Goal: Find contact information: Obtain details needed to contact an individual or organization

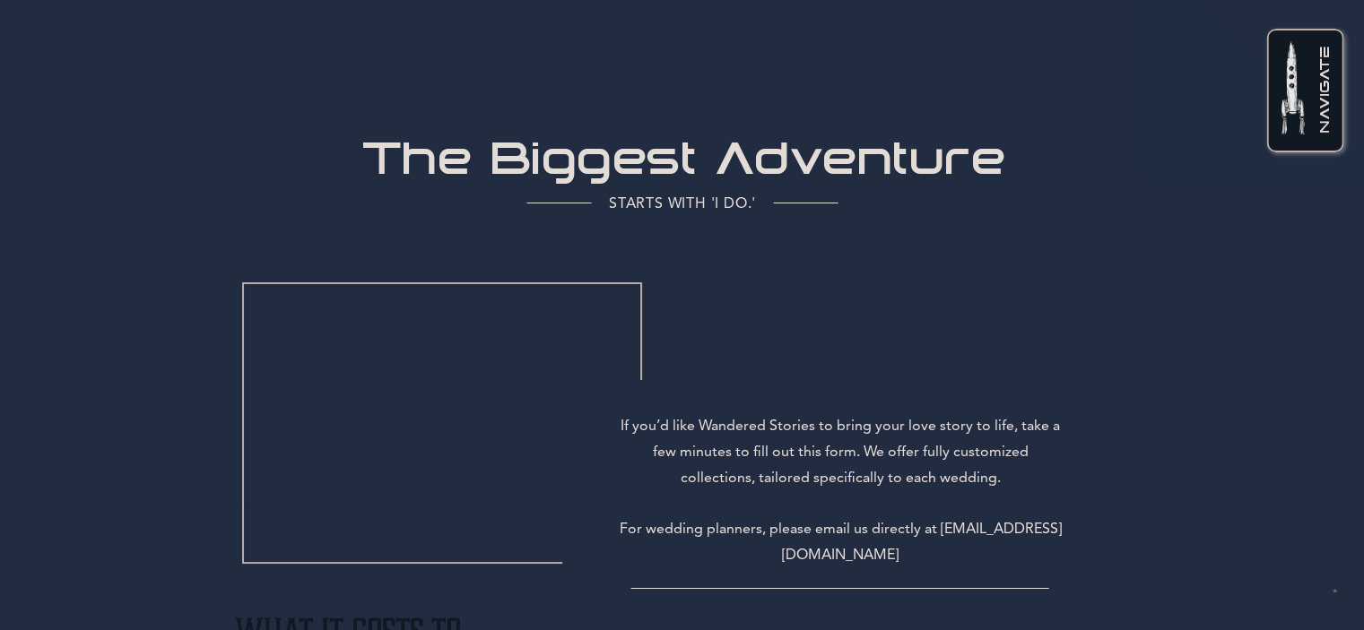
click at [852, 555] on h3 "If you’d like Wandered Stories to bring your love story to life, take a few min…" at bounding box center [840, 493] width 453 height 159
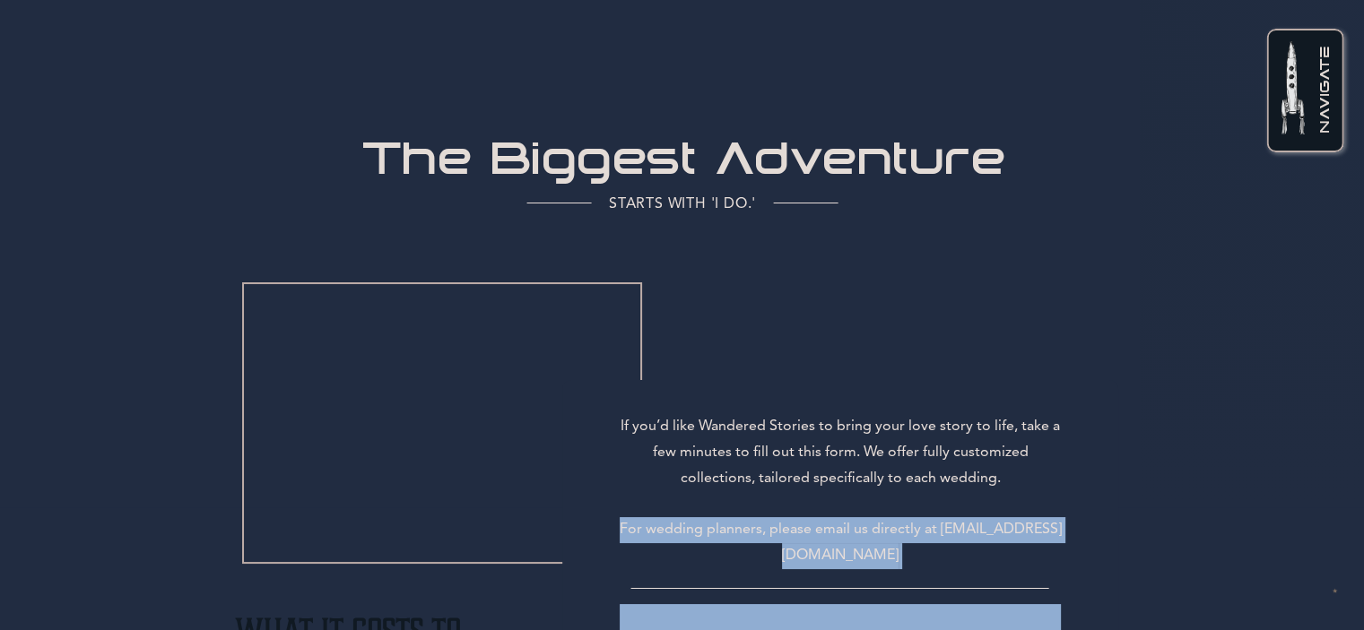
click at [852, 555] on h3 "If you’d like Wandered Stories to bring your love story to life, take a few min…" at bounding box center [840, 493] width 453 height 159
click at [955, 566] on h3 "If you’d like Wandered Stories to bring your love story to life, take a few min…" at bounding box center [840, 493] width 453 height 159
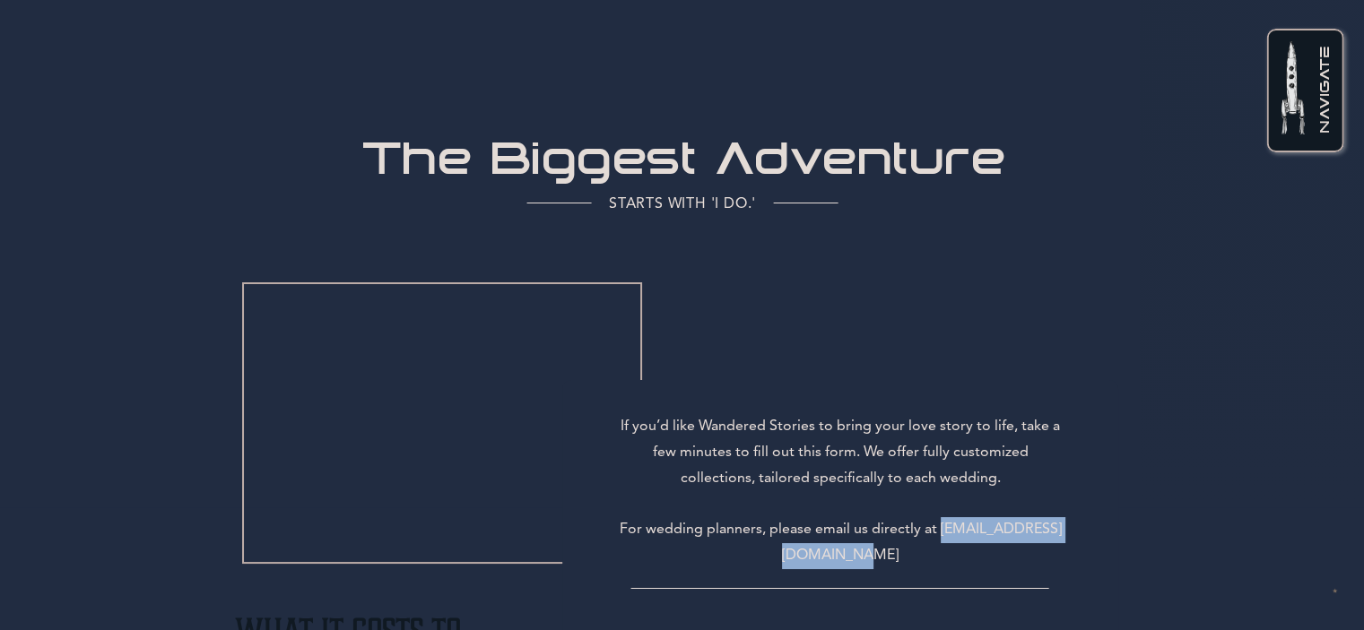
drag, startPoint x: 929, startPoint y: 555, endPoint x: 752, endPoint y: 552, distance: 176.7
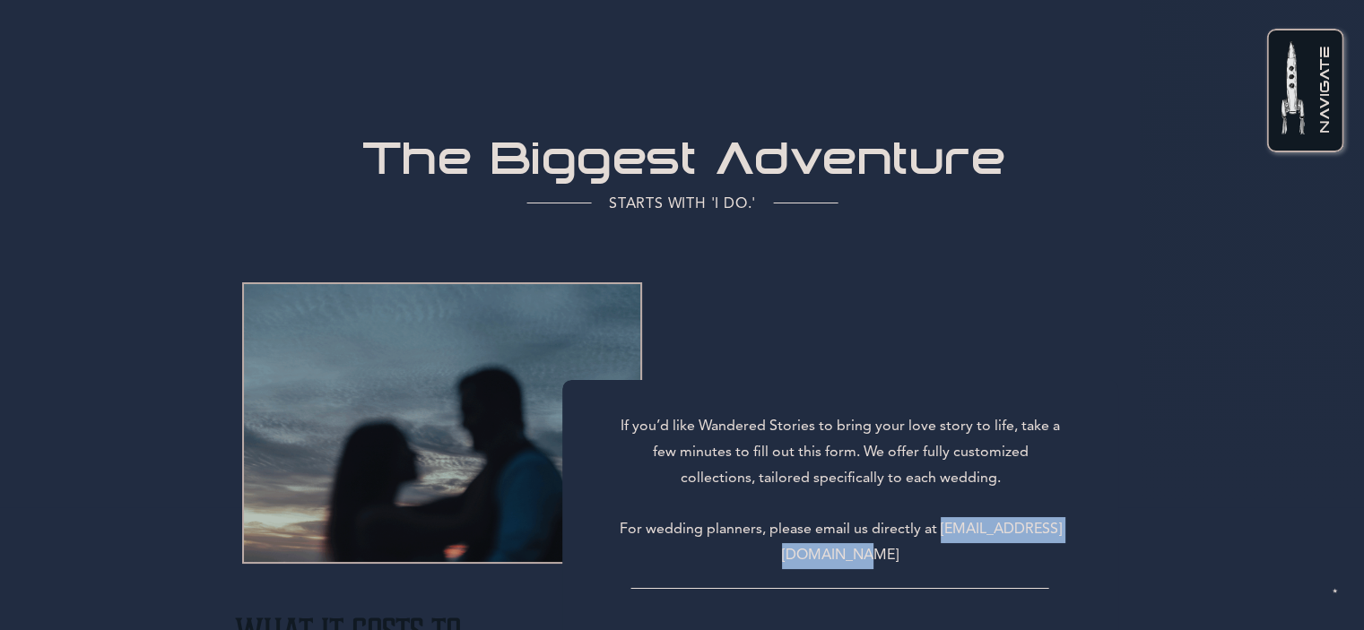
click at [752, 552] on h3 "If you’d like Wandered Stories to bring your love story to life, take a few min…" at bounding box center [840, 493] width 453 height 159
copy h3 "[EMAIL_ADDRESS][DOMAIN_NAME]"
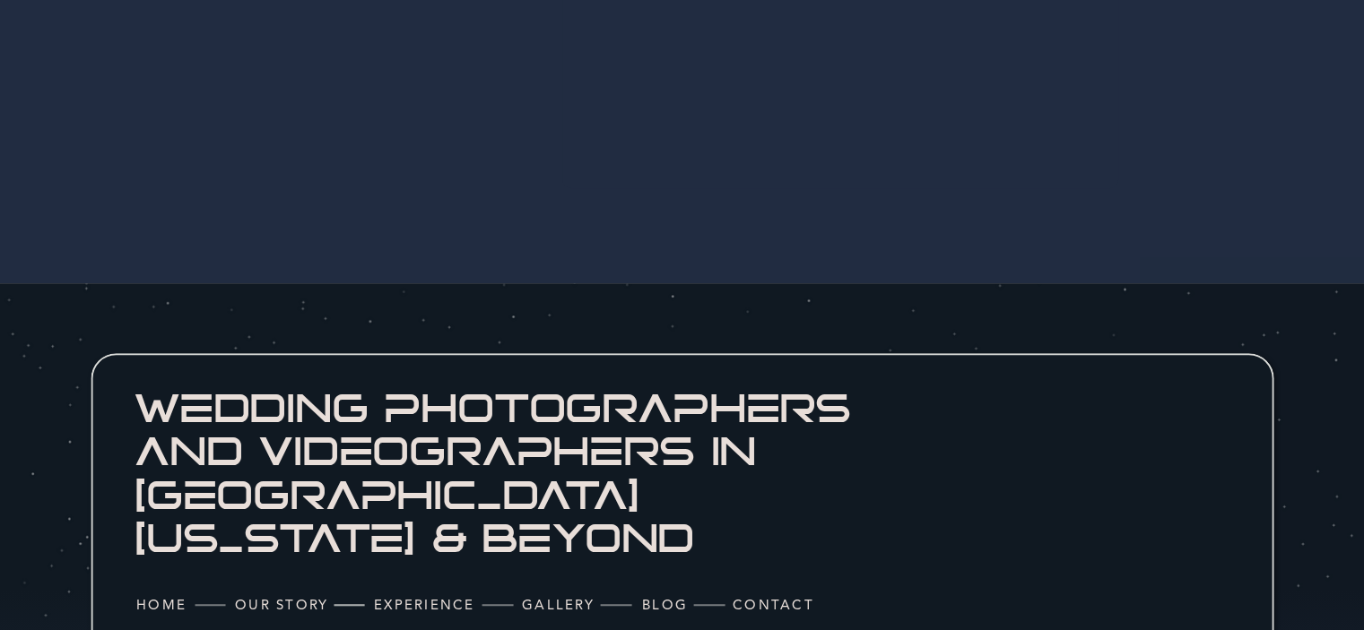
scroll to position [1969, 0]
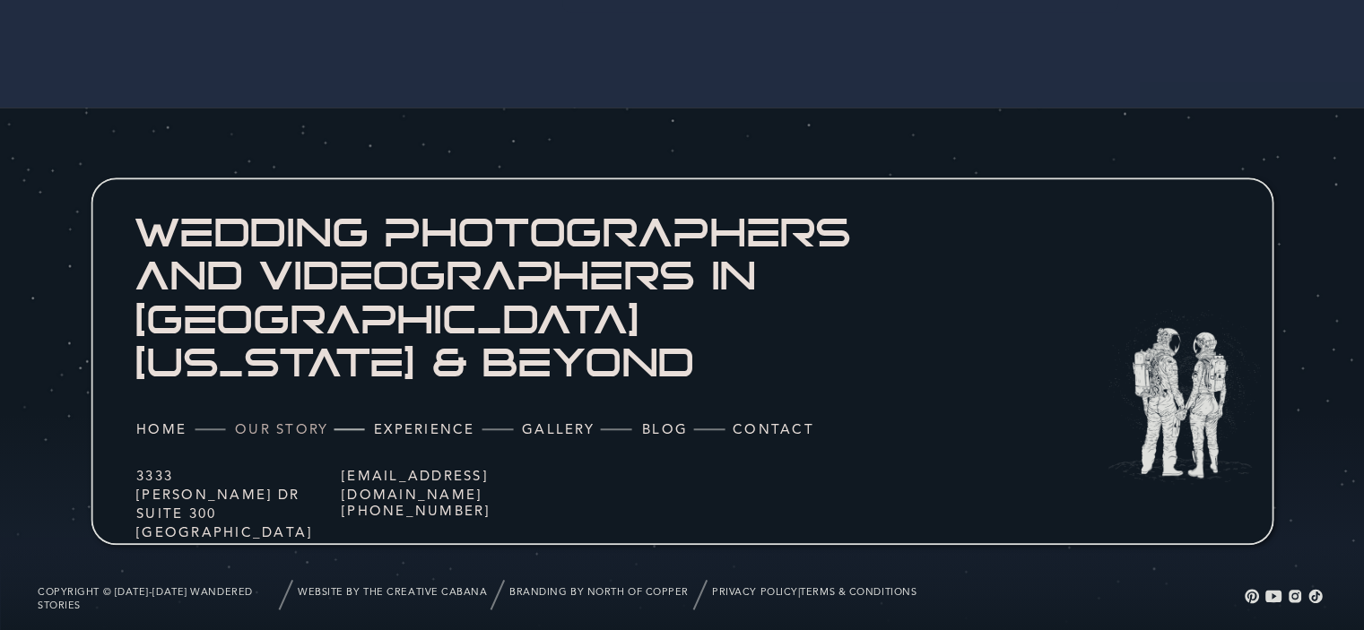
click at [286, 422] on nav "our story" at bounding box center [282, 432] width 94 height 22
